Goal: Download file/media

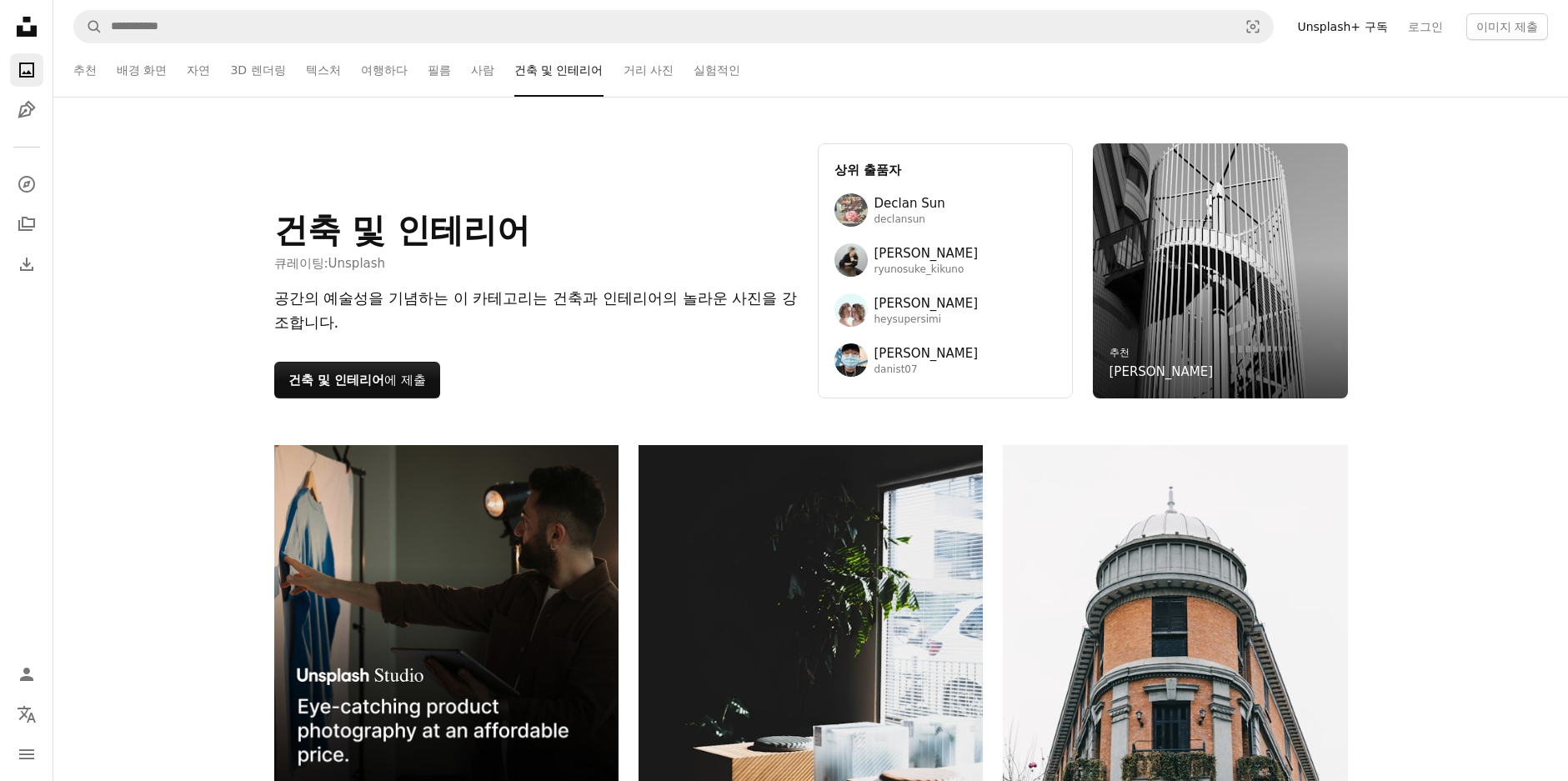
scroll to position [53344, 0]
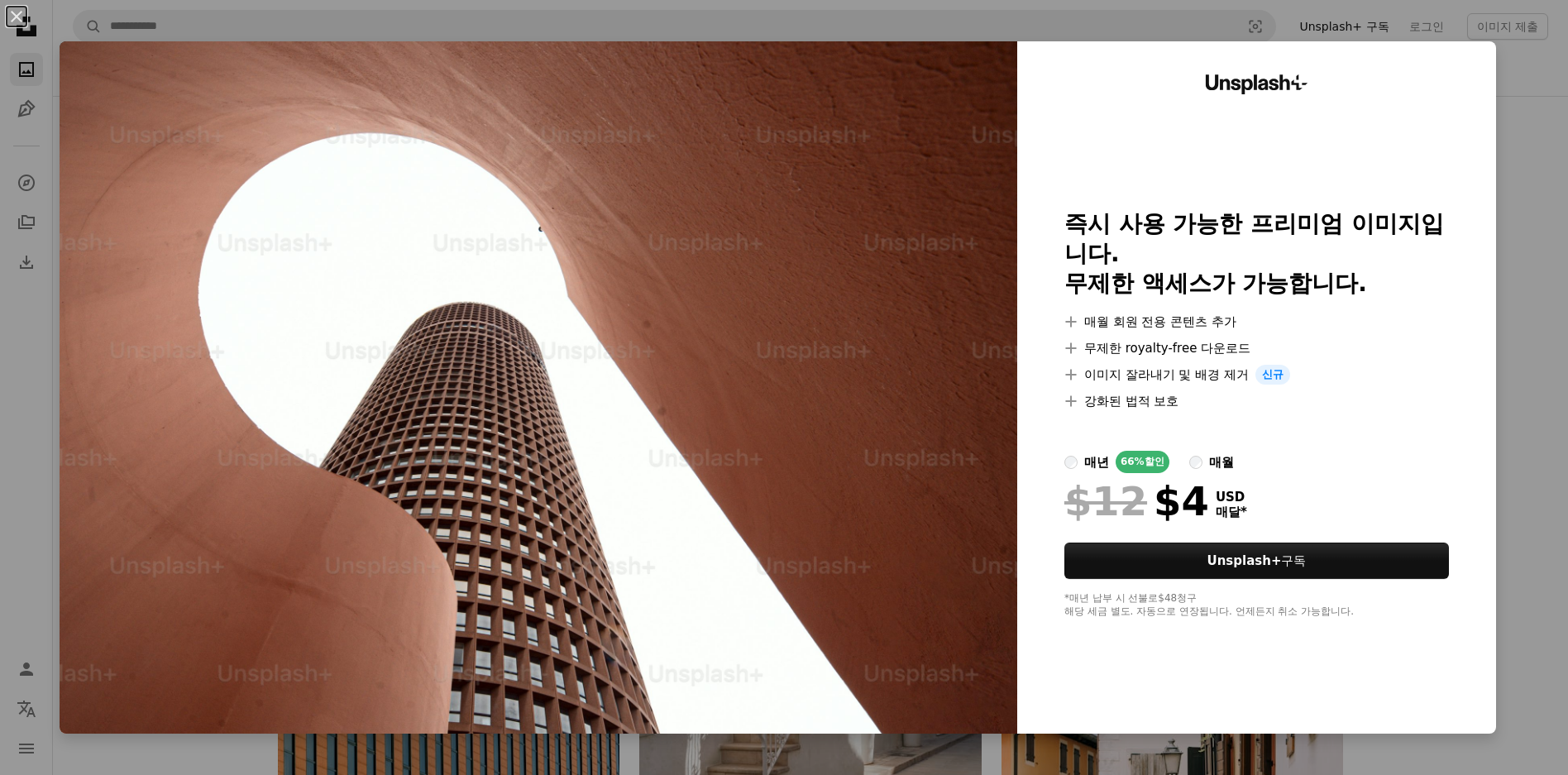
click at [1520, 63] on div "An X shape Unsplash+ 즉시 사용 가능한 프리미엄 이미지입니다. 무제한 액세스가 가능합니다. A plus sign 매월 회원 전…" at bounding box center [784, 388] width 1568 height 775
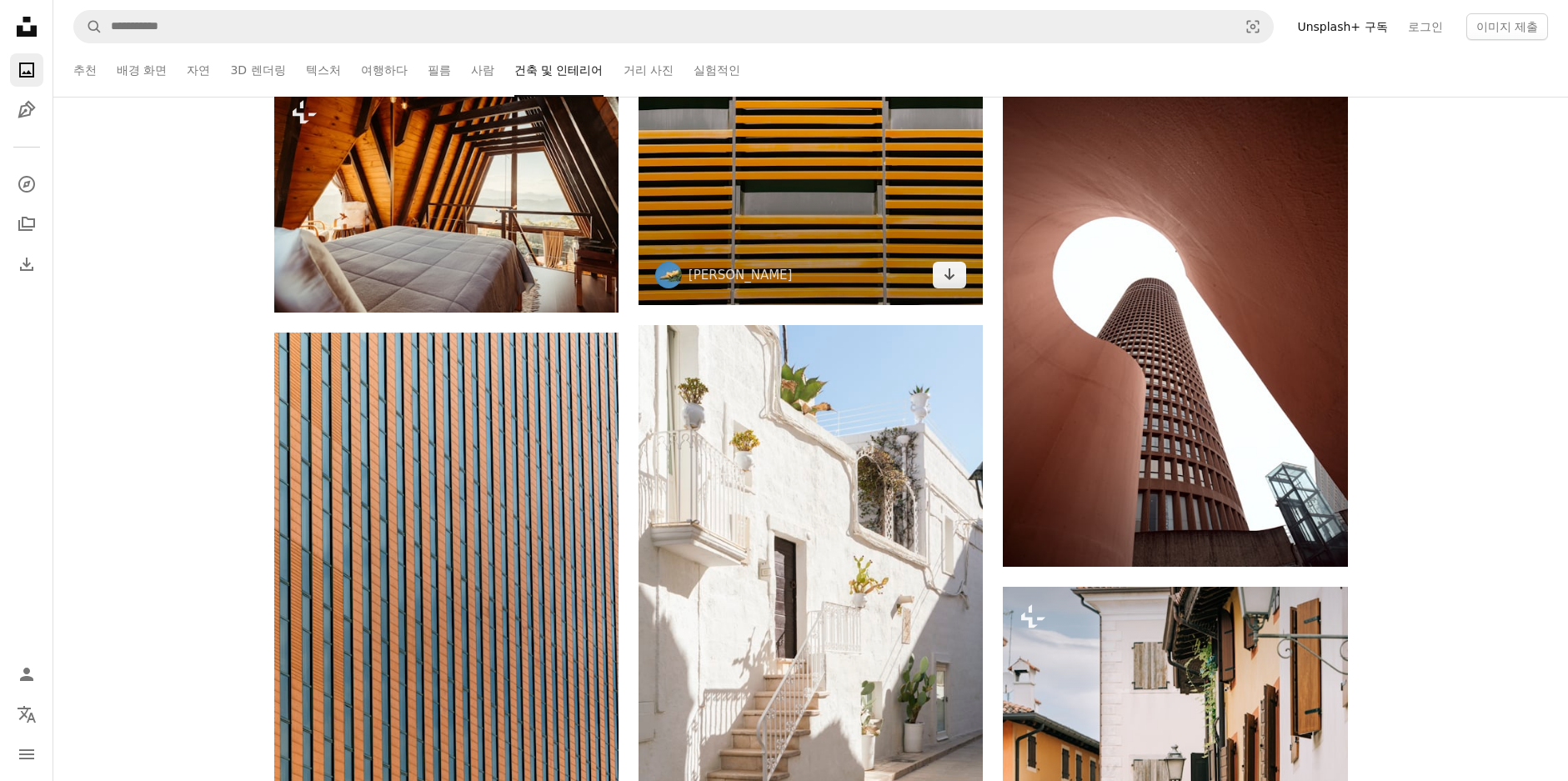
click at [800, 224] on img at bounding box center [811, 78] width 344 height 455
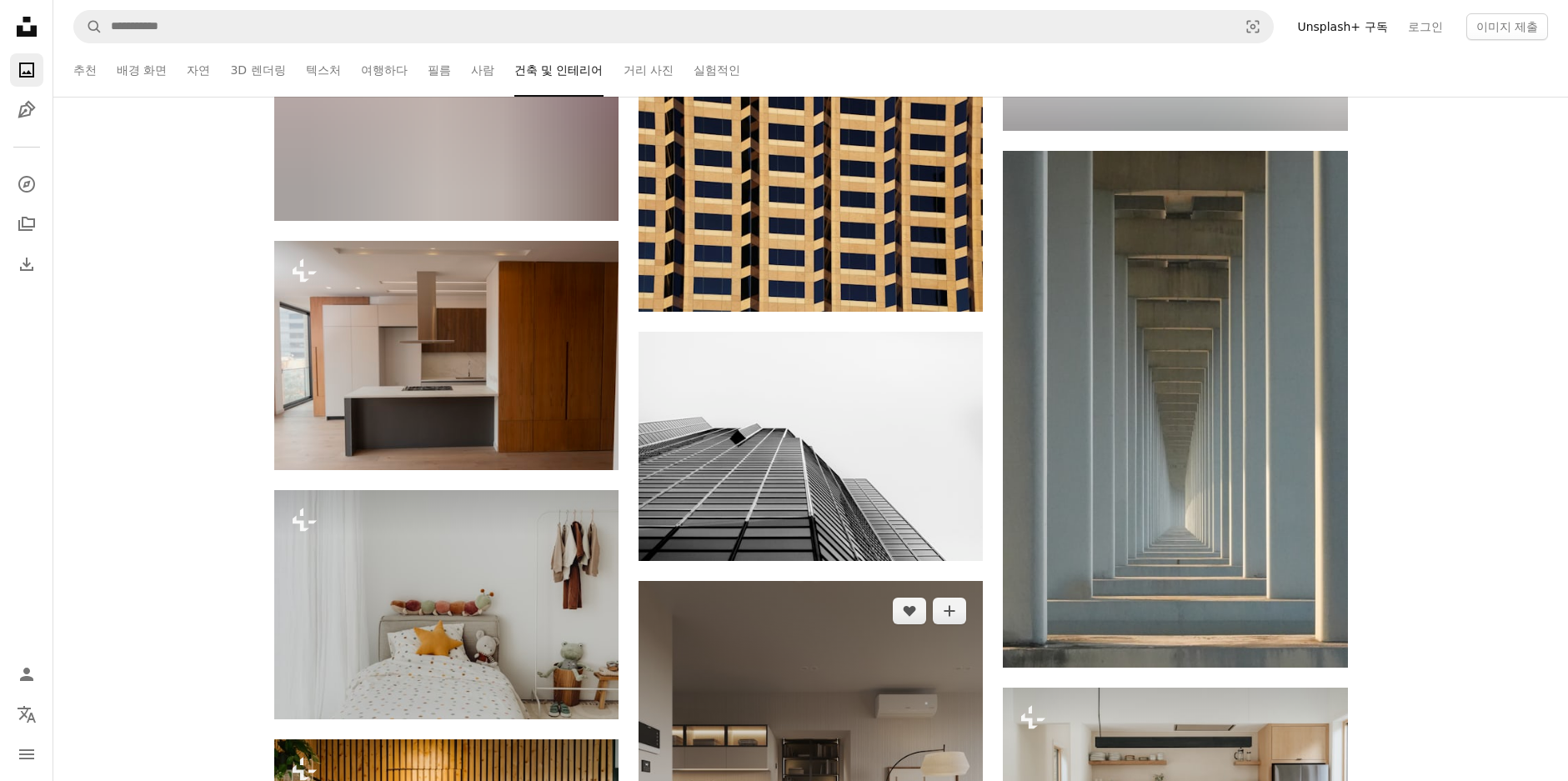
scroll to position [61512, 0]
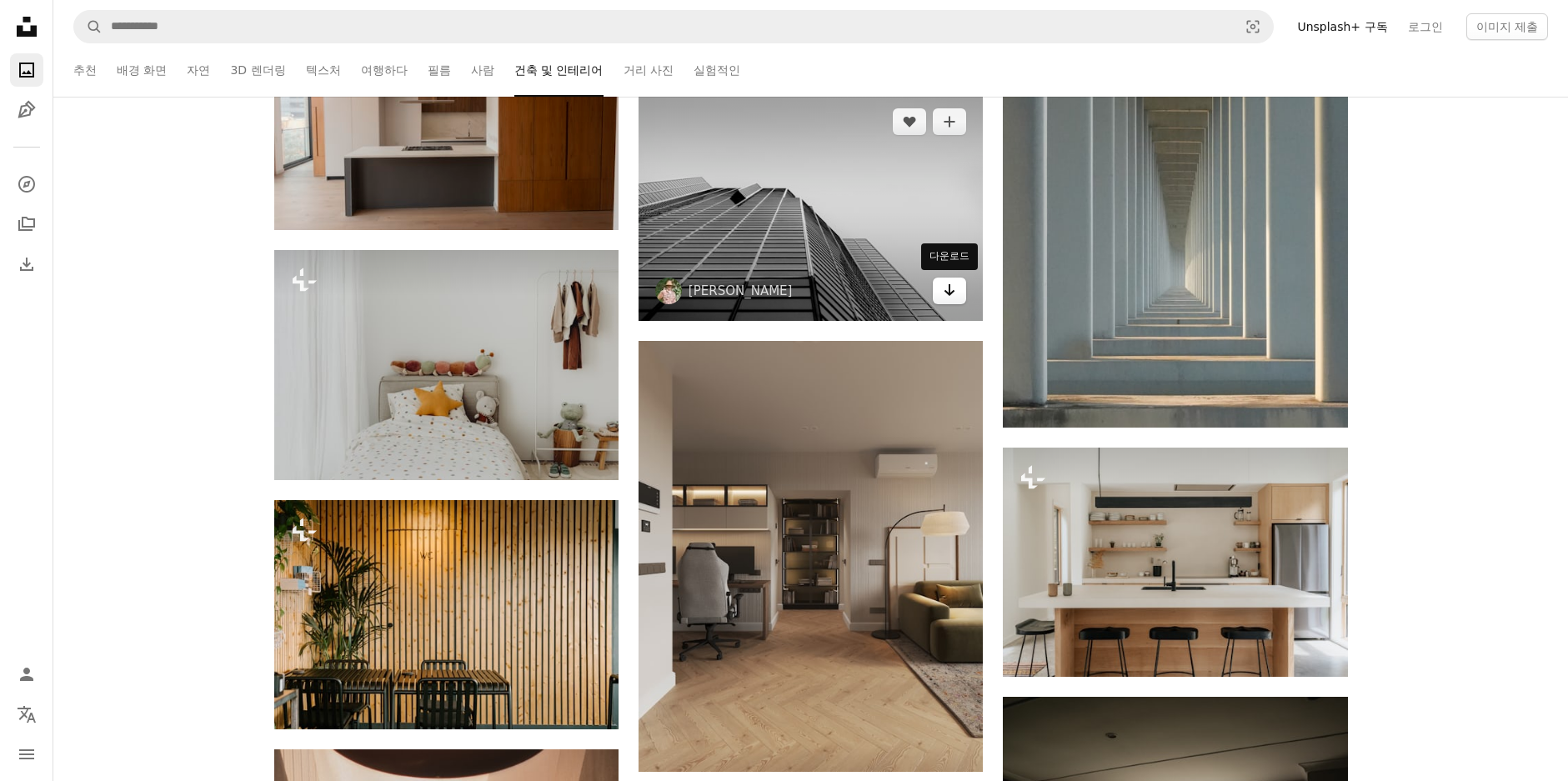
click at [954, 292] on icon "Arrow pointing down" at bounding box center [950, 289] width 13 height 20
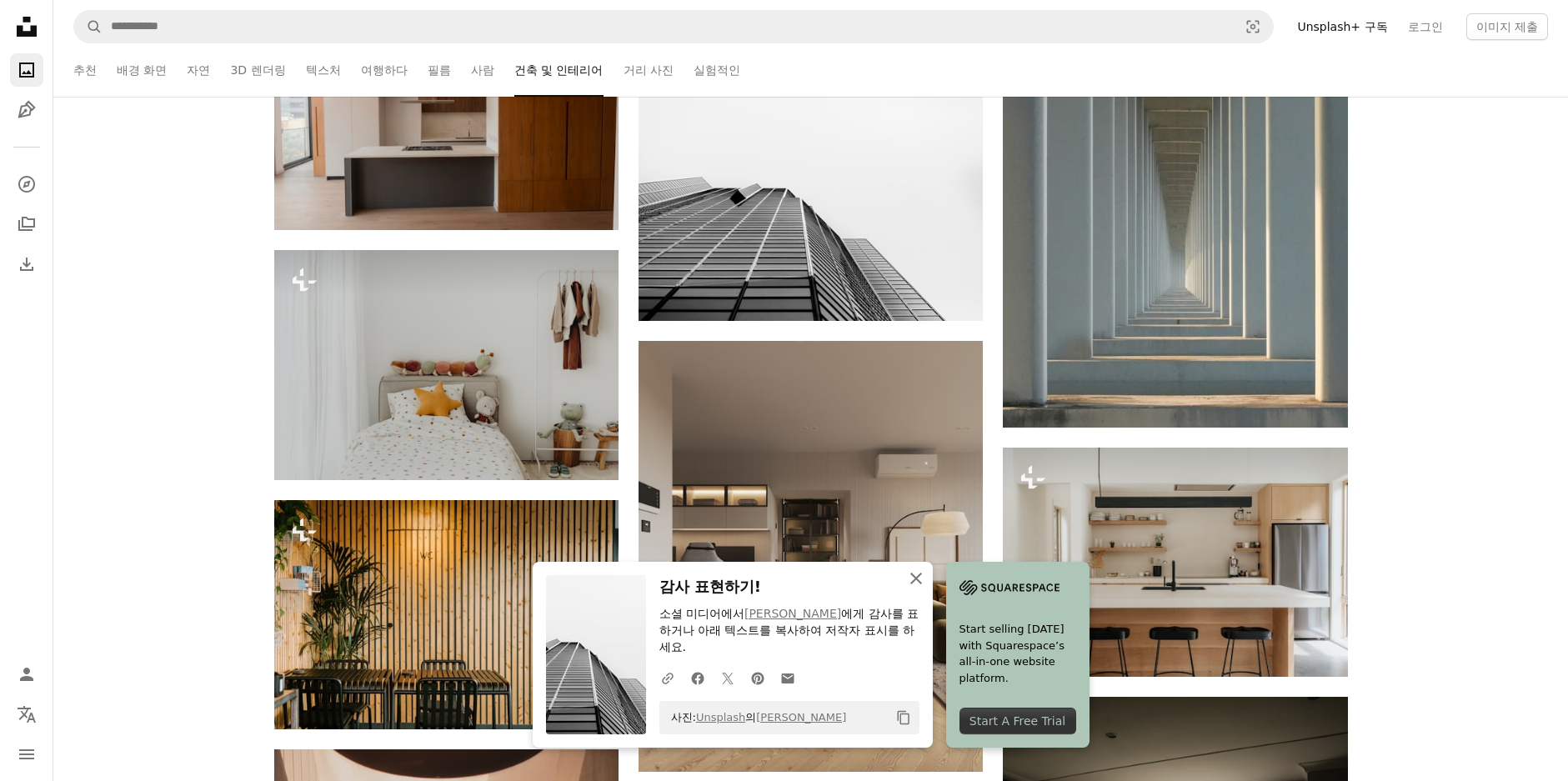
click at [922, 575] on icon "An X shape" at bounding box center [916, 578] width 20 height 20
